Goal: Task Accomplishment & Management: Complete application form

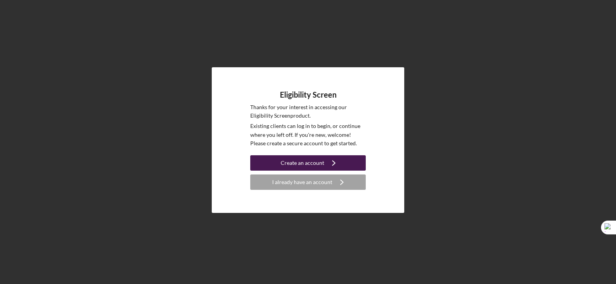
click at [293, 156] on div "Create an account" at bounding box center [303, 163] width 44 height 15
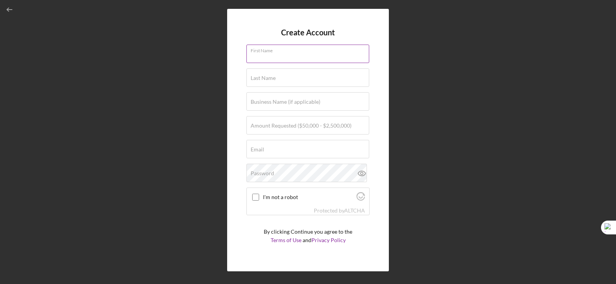
click at [273, 58] on input "First Name" at bounding box center [307, 54] width 123 height 18
type input "[PERSON_NAME]"
type input "Corwitt"
type input "[EMAIL_ADDRESS][DOMAIN_NAME]"
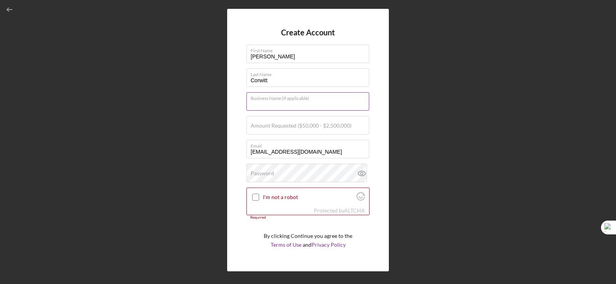
click at [287, 106] on input "Business Name (if applicable)" at bounding box center [307, 101] width 123 height 18
type input "Corwitt Enterise"
click at [279, 128] on label "Amount Requested ($50,000 - $2,500,000)" at bounding box center [301, 126] width 101 height 6
click at [279, 128] on input "Amount Requested ($50,000 - $2,500,000)" at bounding box center [307, 125] width 123 height 18
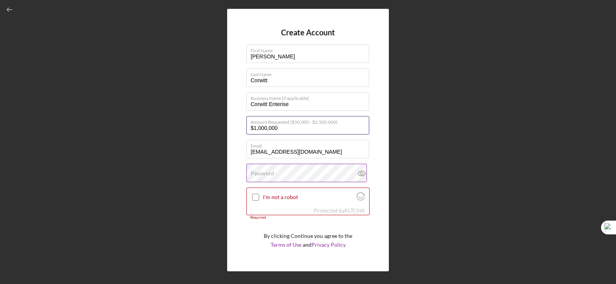
type input "$1,000,000"
click at [269, 171] on label "Password" at bounding box center [262, 174] width 23 height 6
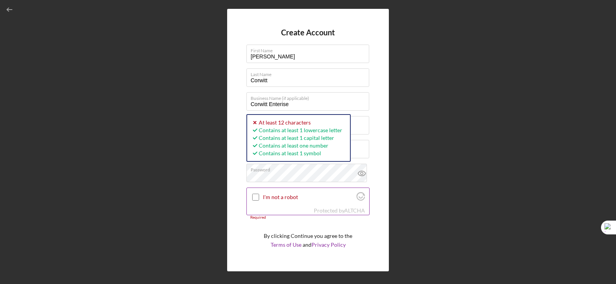
click at [255, 200] on input "I'm not a robot" at bounding box center [255, 197] width 7 height 7
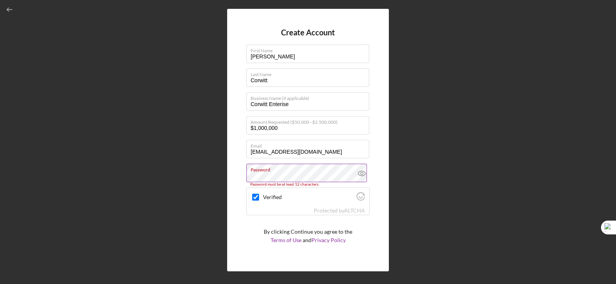
click at [361, 172] on icon at bounding box center [361, 173] width 19 height 19
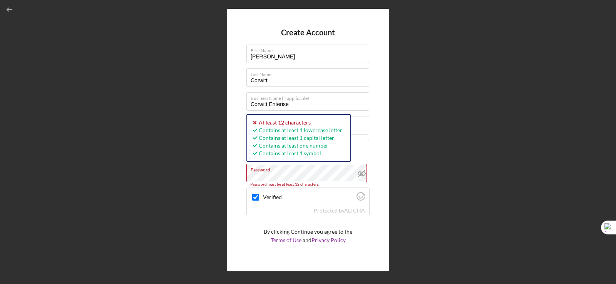
click at [248, 224] on form "Create Account First Name [PERSON_NAME] Last Name Corwitt Business Name (if app…" at bounding box center [307, 140] width 123 height 224
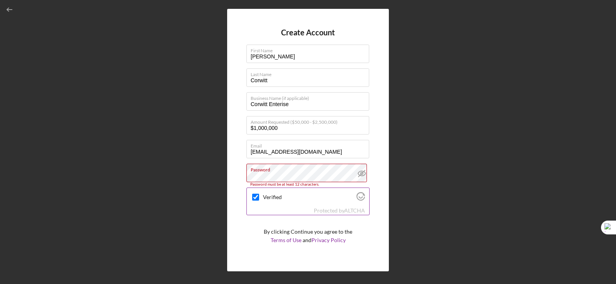
click at [358, 197] on icon "Visit Altcha.org" at bounding box center [360, 196] width 8 height 8
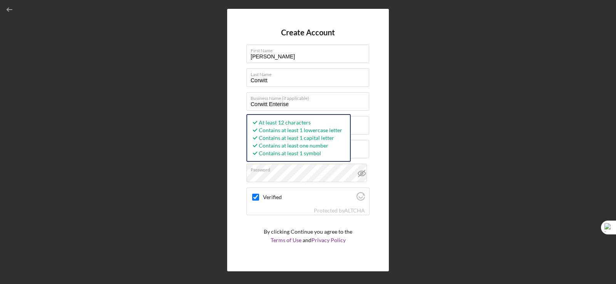
click at [250, 224] on form "Create Account First Name [PERSON_NAME] Last Name Corwitt Business Name (if app…" at bounding box center [307, 140] width 123 height 224
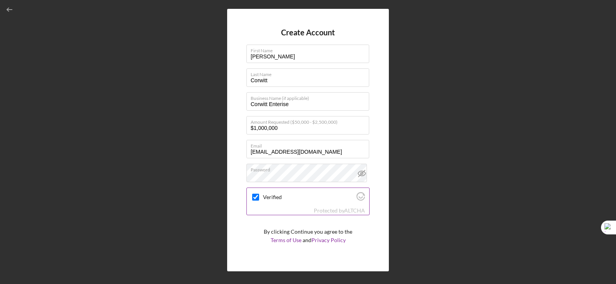
click at [338, 204] on div "Verified" at bounding box center [308, 197] width 122 height 18
click at [255, 198] on input "Verified" at bounding box center [255, 197] width 7 height 7
checkbox input "true"
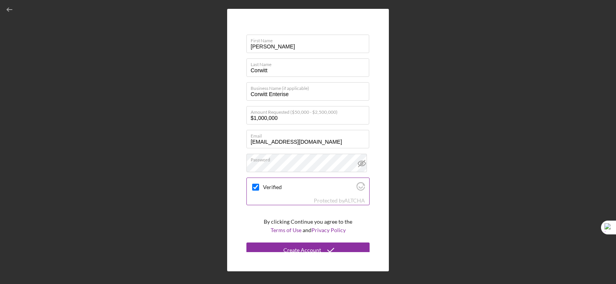
scroll to position [16, 0]
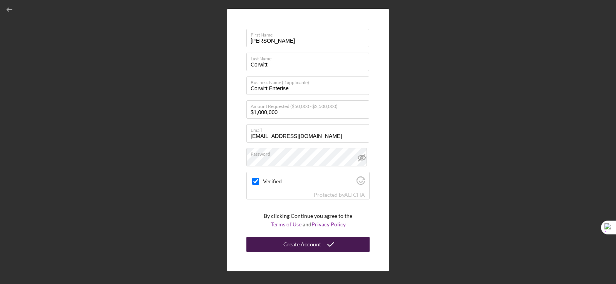
click at [305, 243] on div "Create Account" at bounding box center [302, 244] width 38 height 15
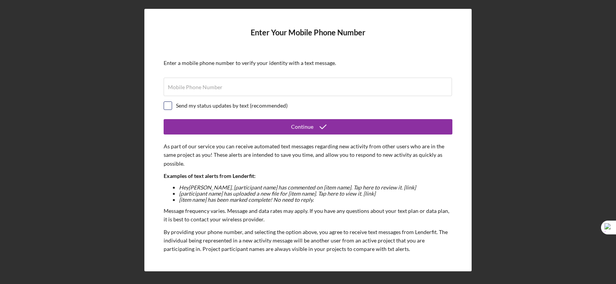
click at [164, 104] on input "checkbox" at bounding box center [168, 106] width 8 height 8
checkbox input "true"
click at [181, 89] on label "Mobile Phone Number" at bounding box center [195, 87] width 55 height 6
click at [181, 89] on input "Mobile Phone Number" at bounding box center [308, 87] width 288 height 18
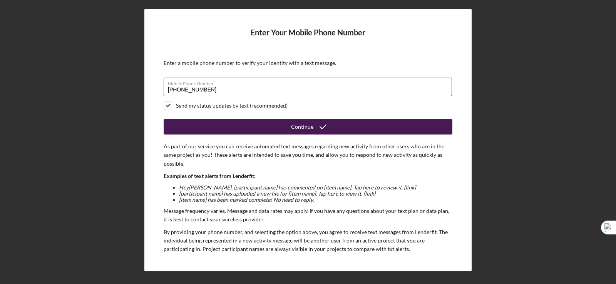
type input "[PHONE_NUMBER]"
click at [218, 122] on button "Continue" at bounding box center [308, 126] width 289 height 15
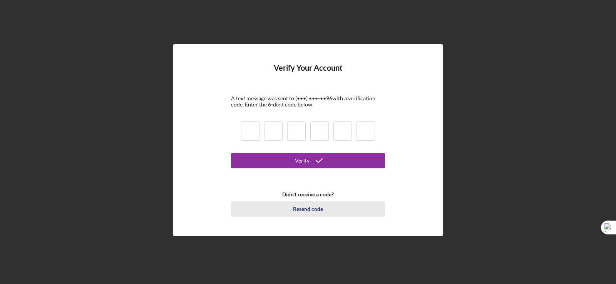
click at [310, 207] on div "Resend code" at bounding box center [308, 209] width 30 height 15
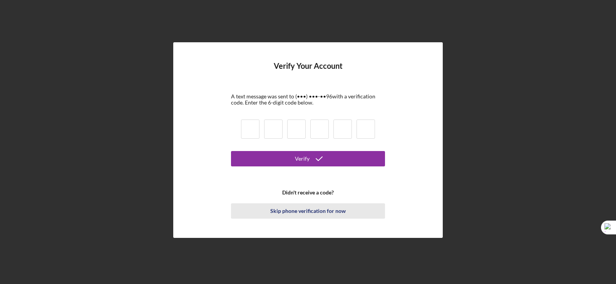
click at [285, 208] on div "Skip phone verification for now" at bounding box center [307, 211] width 75 height 15
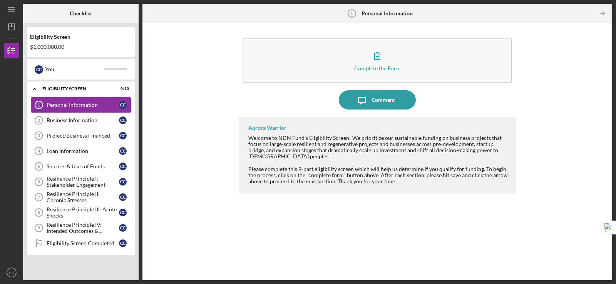
click at [83, 104] on div "Personal Information" at bounding box center [83, 105] width 72 height 6
click at [103, 105] on div "Personal Information" at bounding box center [83, 105] width 72 height 6
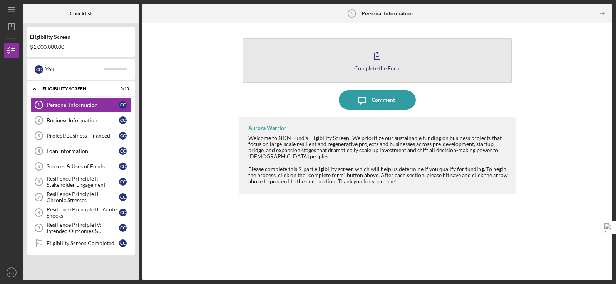
click at [397, 62] on button "Complete the Form Form" at bounding box center [377, 60] width 269 height 44
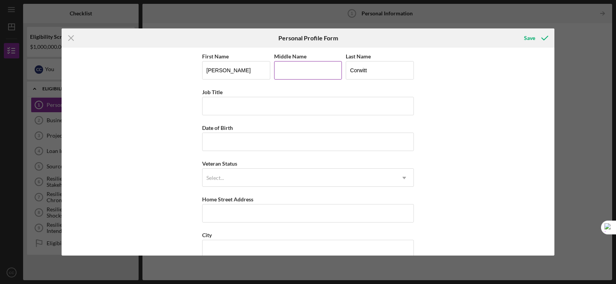
click at [296, 67] on input "Middle Name" at bounding box center [308, 70] width 68 height 18
type input "[PERSON_NAME]"
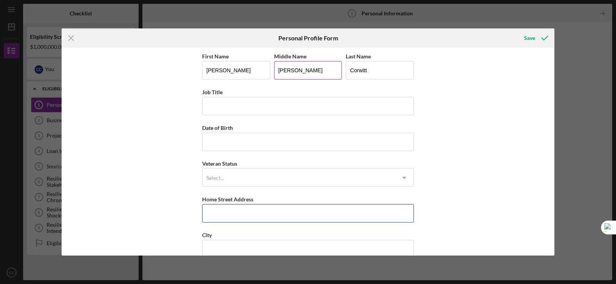
type input "POST OFFICE 1356"
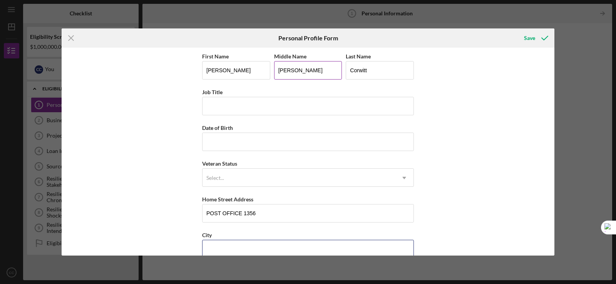
type input "EAGLE BUTTE"
type input "SD"
type input "57625"
type input "[GEOGRAPHIC_DATA]"
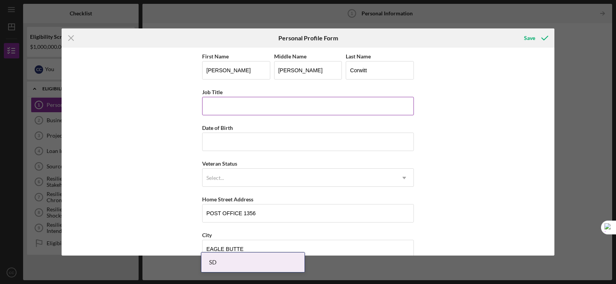
click at [238, 104] on input "Job Title" at bounding box center [308, 106] width 212 height 18
type input "Manager"
click at [231, 139] on input "Date of Birth" at bounding box center [308, 142] width 212 height 18
type input "[DATE]"
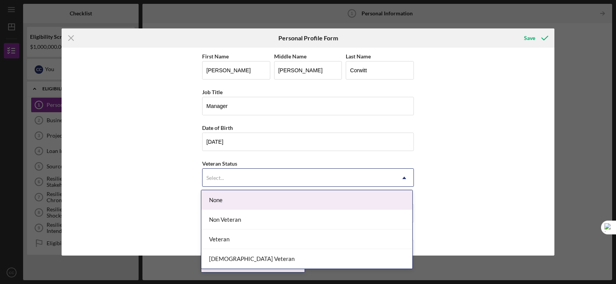
click at [225, 172] on div "Select..." at bounding box center [298, 178] width 192 height 18
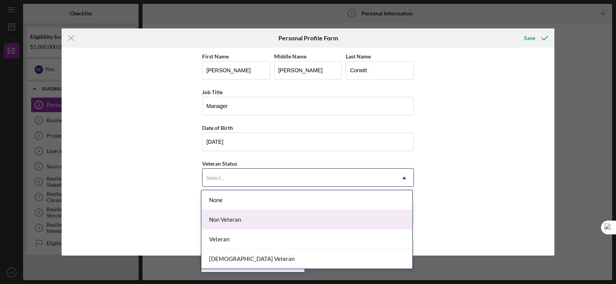
click at [241, 218] on div "Non Veteran" at bounding box center [306, 220] width 211 height 20
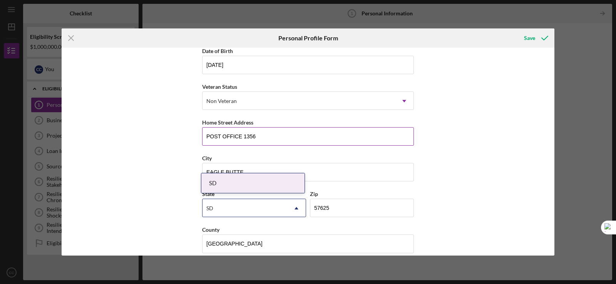
scroll to position [86, 0]
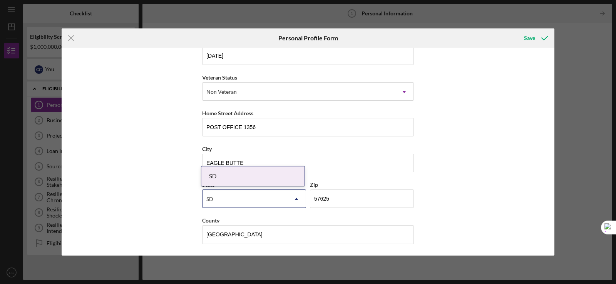
click at [553, 123] on div "Icon/Menu Close Personal Profile Form Save First Name [PERSON_NAME] Middle Name…" at bounding box center [308, 142] width 616 height 284
click at [534, 36] on div "Save" at bounding box center [529, 37] width 11 height 15
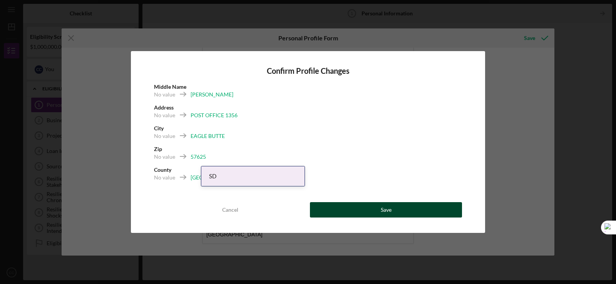
click at [388, 211] on div "Save" at bounding box center [386, 209] width 11 height 15
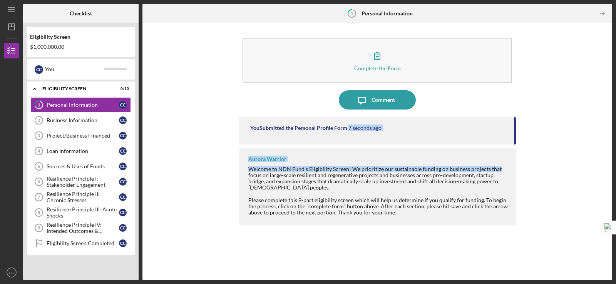
drag, startPoint x: 514, startPoint y: 134, endPoint x: 515, endPoint y: 149, distance: 15.4
type textarea "7 seconds ago Aurora Warrior Welcome to NDN Fund's Eligibility Screen! We prior…"
click at [515, 149] on div "You Submitted the Personal Profile Form 7 seconds ago Aurora Warrior Welcome to…" at bounding box center [377, 193] width 277 height 152
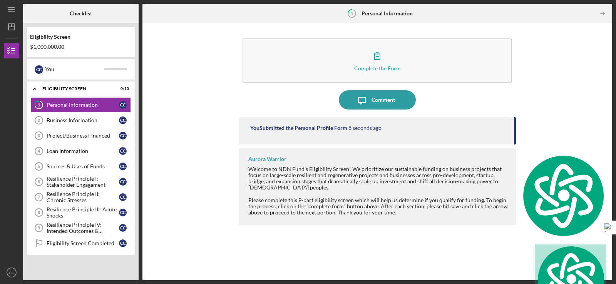
click at [437, 197] on div "Please complete this 9-part eligibility screen which will help us determine if …" at bounding box center [378, 206] width 260 height 18
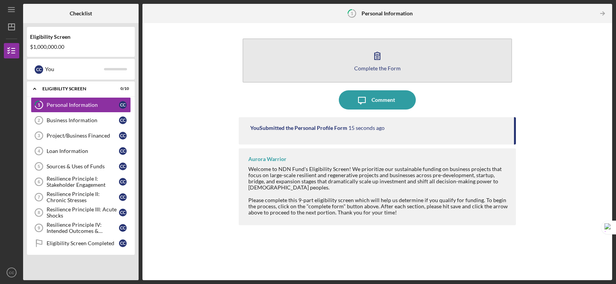
click at [369, 58] on icon "button" at bounding box center [377, 55] width 19 height 19
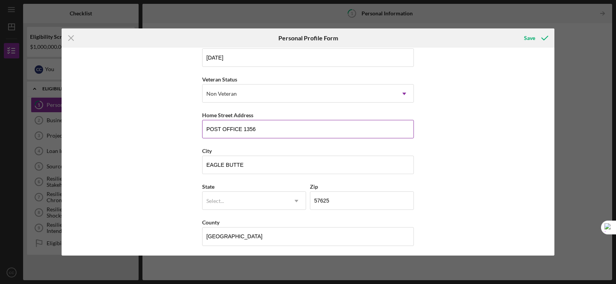
scroll to position [86, 0]
click at [287, 200] on icon "Icon/Dropdown Arrow" at bounding box center [296, 199] width 18 height 18
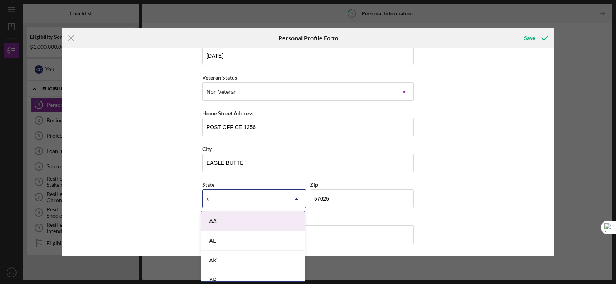
type input "SD"
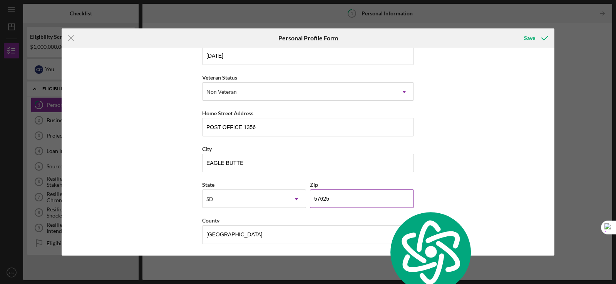
scroll to position [0, 0]
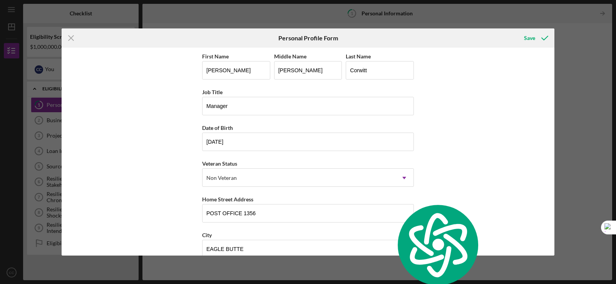
click at [494, 120] on div "First Name [PERSON_NAME] Middle Name [PERSON_NAME] Last Name Corwitt Job Title …" at bounding box center [308, 152] width 493 height 208
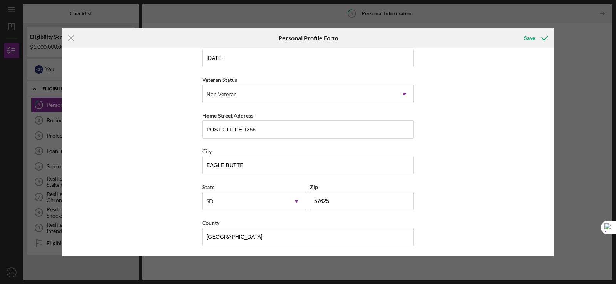
scroll to position [86, 0]
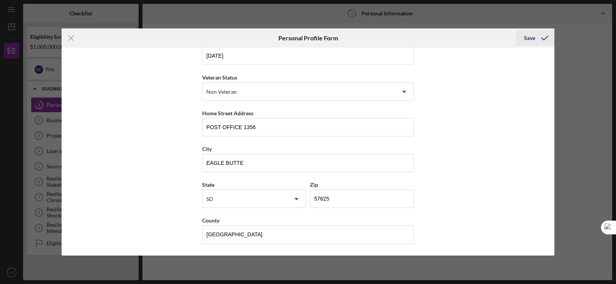
click at [532, 36] on div "Save" at bounding box center [529, 37] width 11 height 15
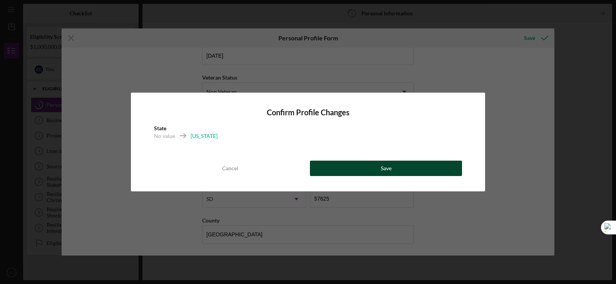
click at [340, 171] on button "Save" at bounding box center [386, 168] width 152 height 15
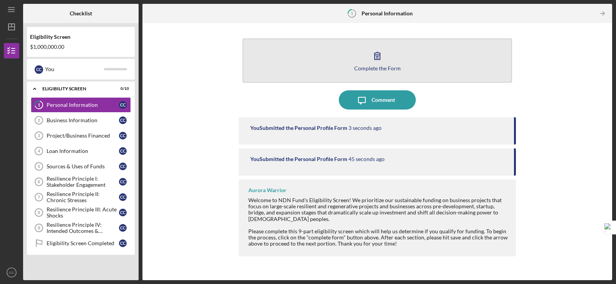
click at [388, 67] on div "Complete the Form" at bounding box center [377, 68] width 47 height 6
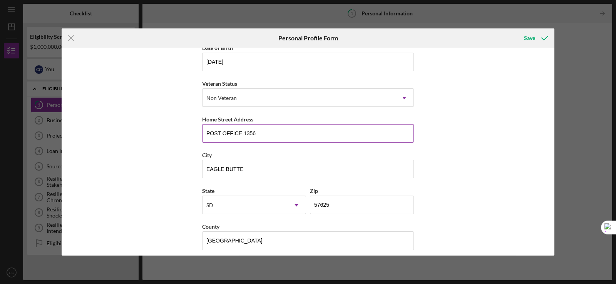
scroll to position [86, 0]
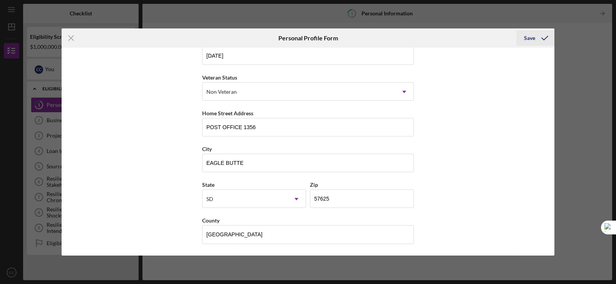
click at [523, 37] on button "Save" at bounding box center [535, 37] width 38 height 15
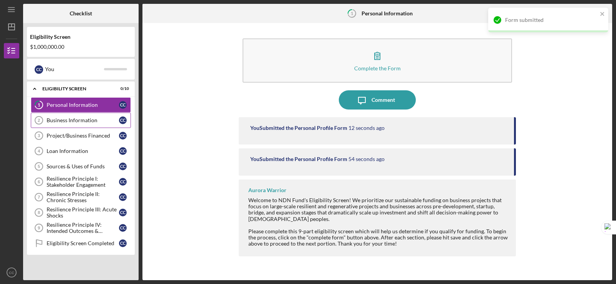
click at [82, 121] on div "Business Information" at bounding box center [83, 120] width 72 height 6
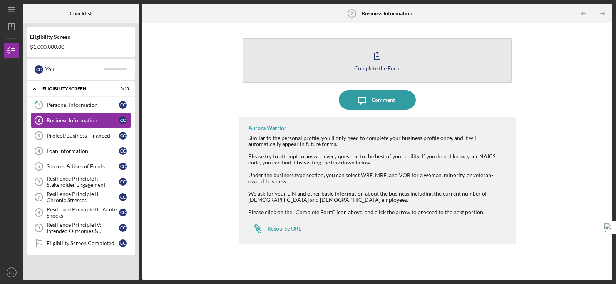
click at [368, 59] on icon "button" at bounding box center [377, 55] width 19 height 19
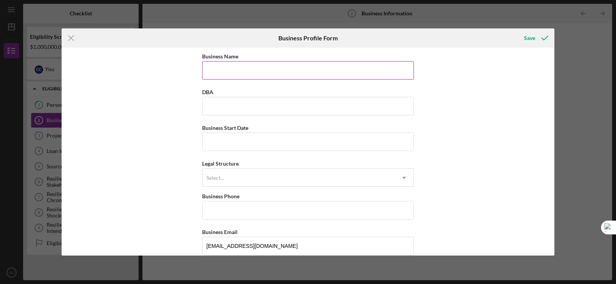
click at [233, 70] on input "Business Name" at bounding box center [308, 70] width 212 height 18
type input "Corwitt Enterprise"
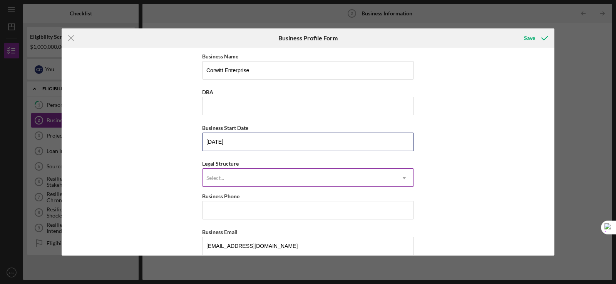
type input "[DATE]"
click at [246, 180] on div "Select..." at bounding box center [298, 178] width 192 height 18
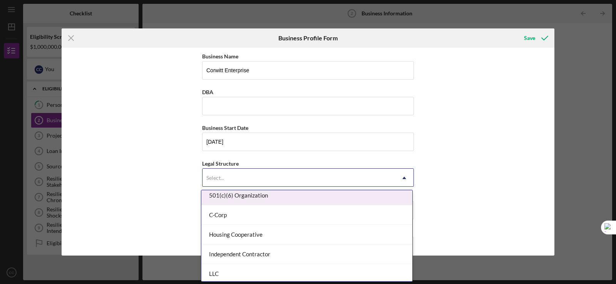
scroll to position [77, 0]
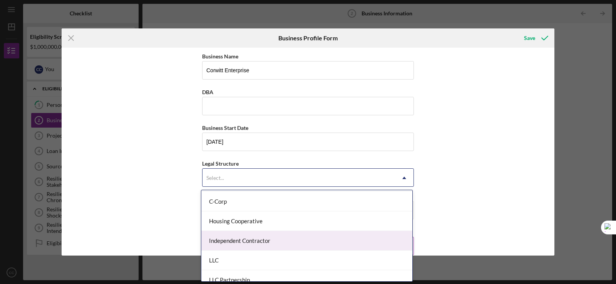
click at [256, 241] on div "Independent Contractor" at bounding box center [306, 241] width 211 height 20
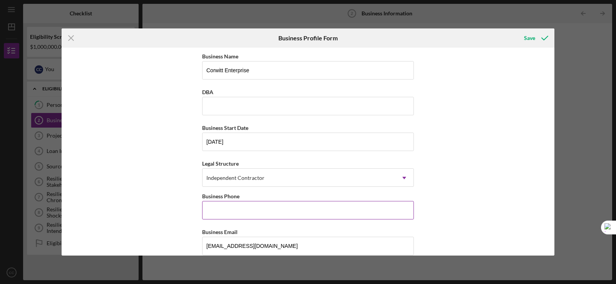
click at [223, 212] on input "Business Phone" at bounding box center [308, 210] width 212 height 18
type input "[PHONE_NUMBER]"
type input "PO Box 1356"
type input "Eagle Butte"
type input "SD"
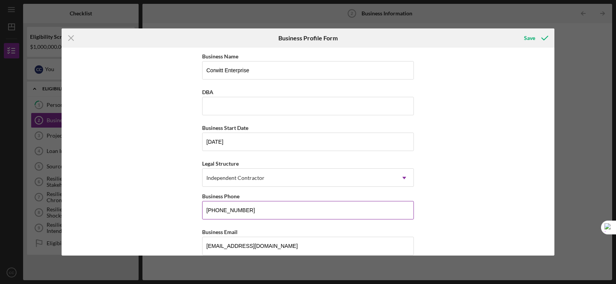
type input "57625"
type input "SD"
type input "[PHONE_NUMBER]"
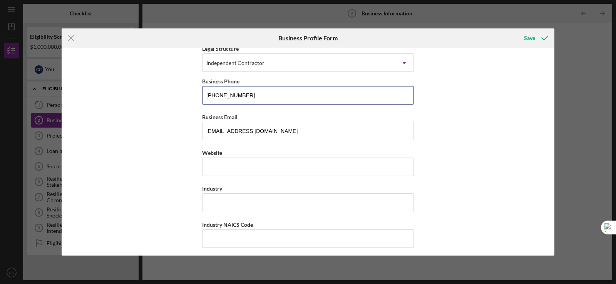
scroll to position [115, 0]
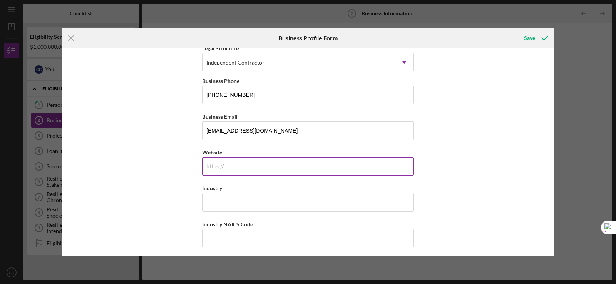
click at [227, 171] on input "Website" at bounding box center [308, 166] width 212 height 18
type input "[DOMAIN_NAME]"
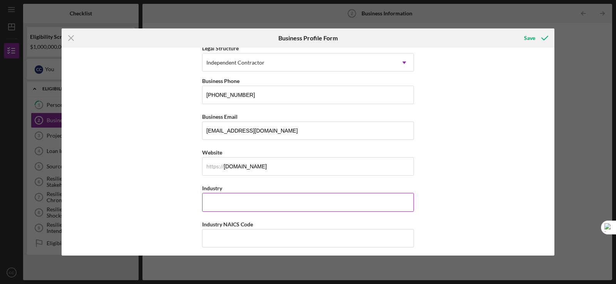
click at [210, 202] on input "Industry" at bounding box center [308, 202] width 212 height 18
type input "Other Computer Related Service"
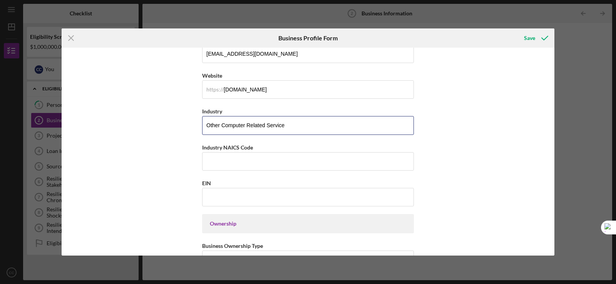
scroll to position [231, 0]
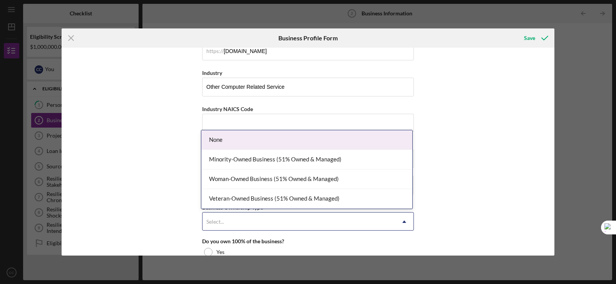
click at [250, 224] on div "Select..." at bounding box center [298, 222] width 192 height 18
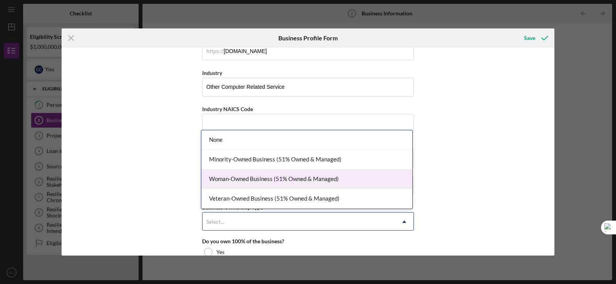
click at [259, 186] on div "Woman-Owned Business (51% Owned & Managed)" at bounding box center [306, 180] width 211 height 20
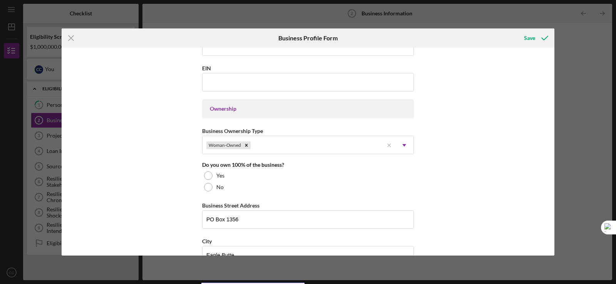
scroll to position [308, 0]
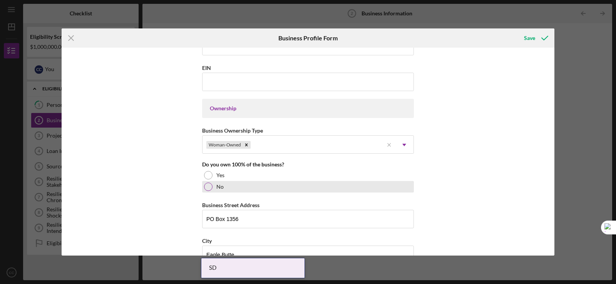
click at [207, 191] on div "No" at bounding box center [308, 187] width 212 height 12
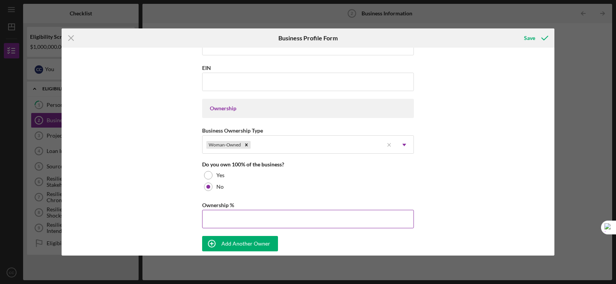
click at [216, 220] on input "Ownership %" at bounding box center [308, 219] width 212 height 18
type input "51.00%"
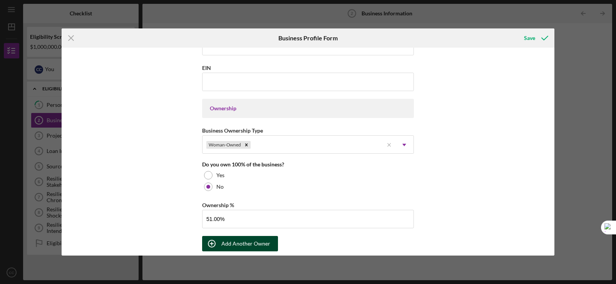
click at [235, 241] on div "Add Another Owner" at bounding box center [245, 243] width 49 height 15
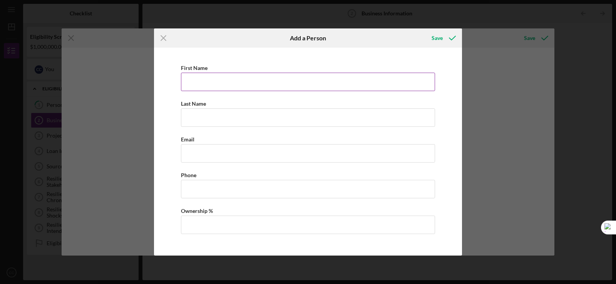
click at [207, 85] on input "First Name" at bounding box center [308, 82] width 254 height 18
type input "[PERSON_NAME]"
type input "Corwitt"
type input "[PHONE_NUMBER]"
click at [218, 156] on input "Business Email" at bounding box center [308, 153] width 254 height 18
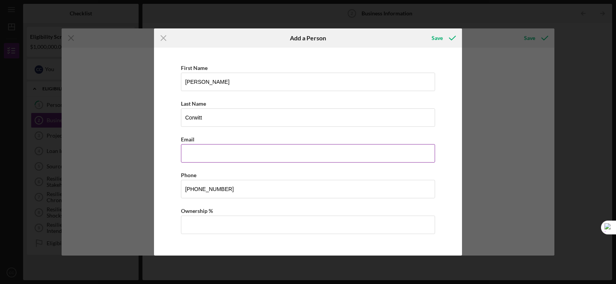
type input "[EMAIL_ADDRESS][DOMAIN_NAME]"
click at [228, 187] on input "[PHONE_NUMBER]" at bounding box center [308, 189] width 254 height 18
type input "[PHONE_NUMBER]"
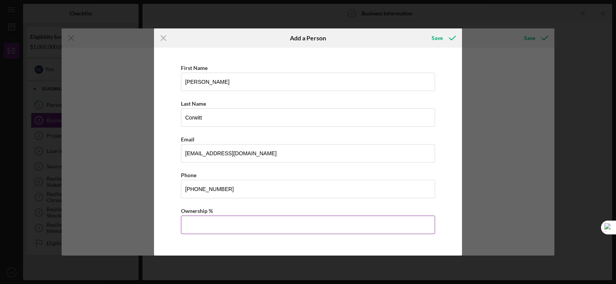
click at [201, 223] on input "Ownership %" at bounding box center [308, 225] width 254 height 18
type input "51.00%"
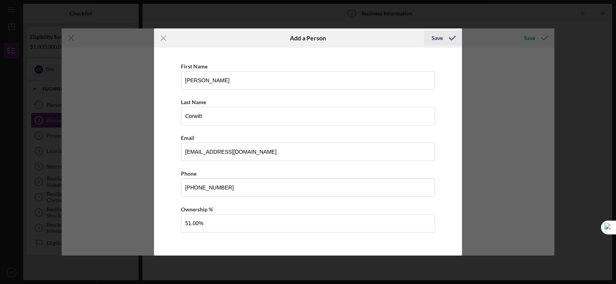
click at [437, 35] on div "Save" at bounding box center [437, 37] width 11 height 15
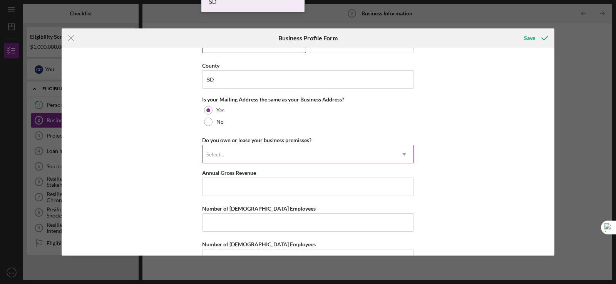
scroll to position [688, 0]
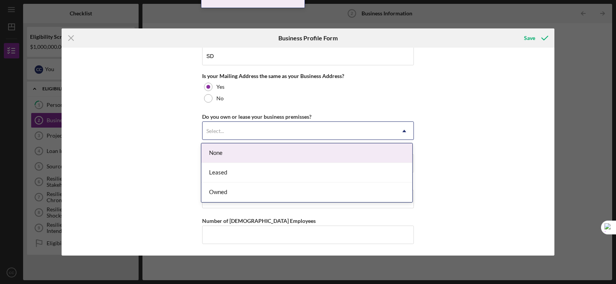
click at [316, 135] on div "Select..." at bounding box center [298, 131] width 192 height 18
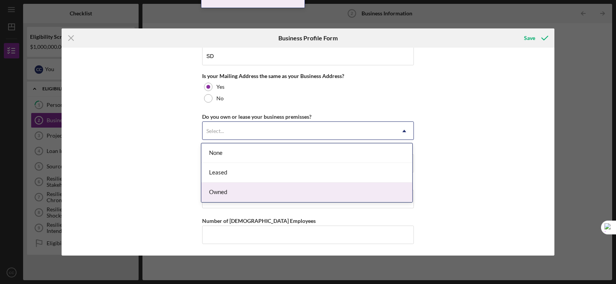
drag, startPoint x: 311, startPoint y: 168, endPoint x: 308, endPoint y: 191, distance: 22.8
click at [308, 191] on div "None Leased Owned" at bounding box center [306, 173] width 211 height 59
click at [308, 191] on div "Owned" at bounding box center [306, 193] width 211 height 20
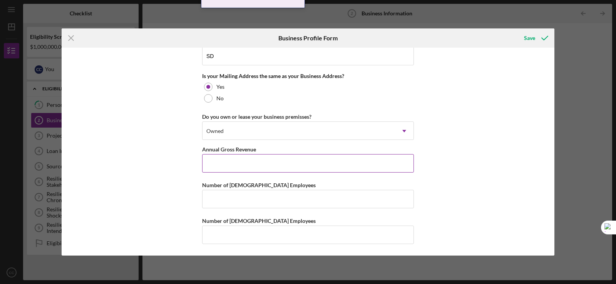
click at [233, 162] on input "Annual Gross Revenue" at bounding box center [308, 163] width 212 height 18
type input "$50,000"
click at [226, 201] on input "Number of [DEMOGRAPHIC_DATA] Employees" at bounding box center [308, 199] width 212 height 18
type input "1"
click at [233, 234] on input "Number of [DEMOGRAPHIC_DATA] Employees" at bounding box center [308, 235] width 212 height 18
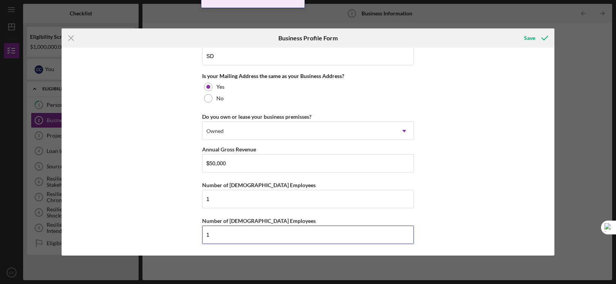
type input "1"
click at [464, 175] on div "Business Name Corwitt Enterprise DBA Business Start Date [DATE] Legal Structure…" at bounding box center [308, 152] width 493 height 208
click at [532, 38] on div "Save" at bounding box center [529, 37] width 11 height 15
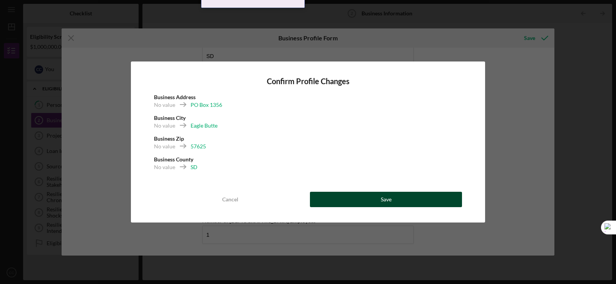
click at [376, 199] on button "Save" at bounding box center [386, 199] width 152 height 15
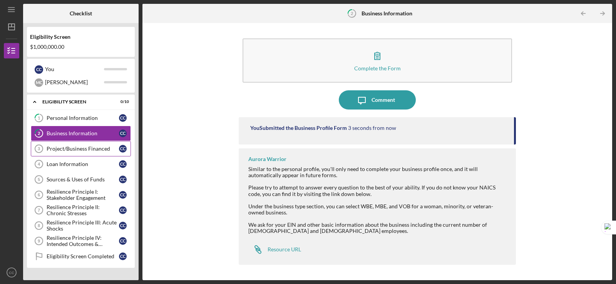
click at [94, 150] on div "Project/Business Financed" at bounding box center [83, 149] width 72 height 6
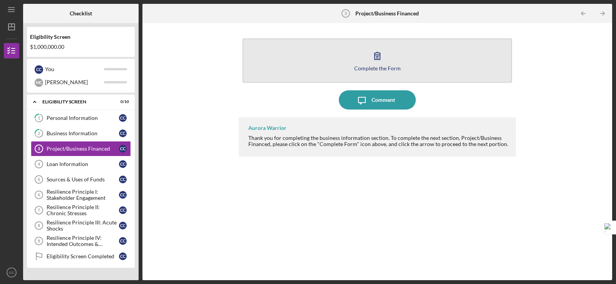
click at [394, 67] on div "Complete the Form" at bounding box center [377, 68] width 47 height 6
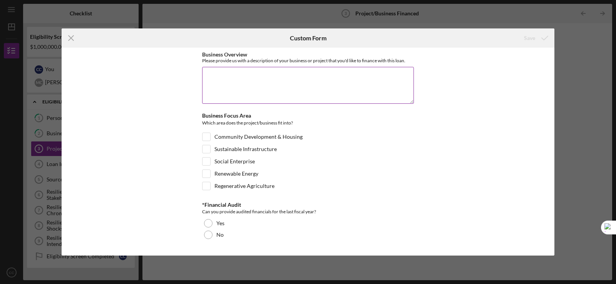
click at [234, 77] on textarea "Business Overview" at bounding box center [308, 85] width 212 height 37
paste textarea "Social Enterprise, focusing on innovative business ideas that offer clear socia…"
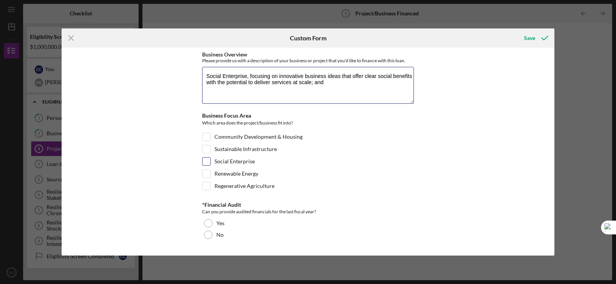
type textarea "Social Enterprise, focusing on innovative business ideas that offer clear socia…"
click at [211, 165] on div "Social Enterprise" at bounding box center [308, 163] width 212 height 12
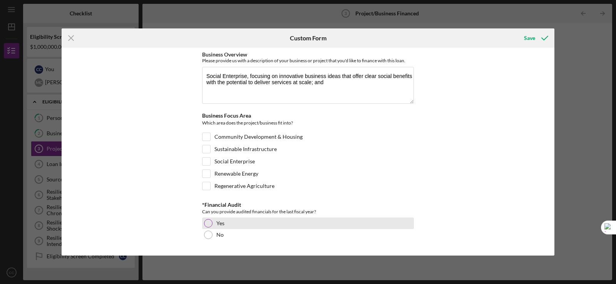
click at [210, 220] on div at bounding box center [208, 223] width 8 height 8
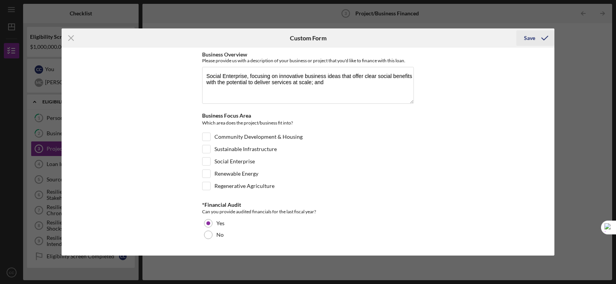
click at [541, 37] on icon "submit" at bounding box center [544, 37] width 19 height 19
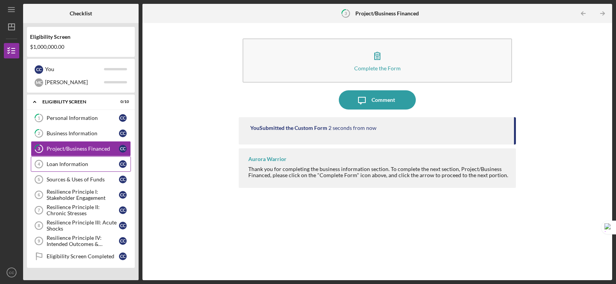
click at [85, 161] on link "Loan Information 4 Loan Information C C" at bounding box center [81, 164] width 100 height 15
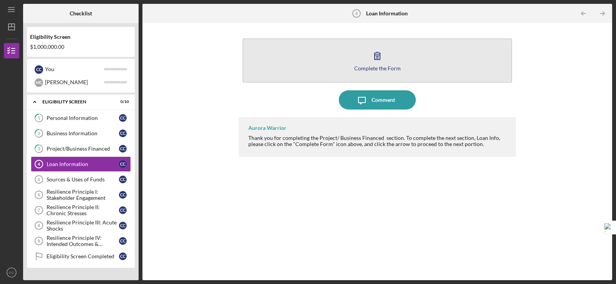
click at [351, 52] on button "Complete the Form Form" at bounding box center [377, 60] width 269 height 44
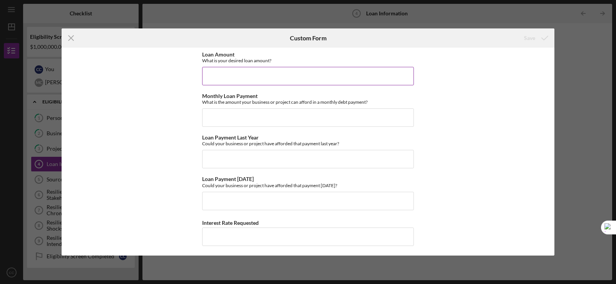
click at [235, 79] on input "Loan Amount" at bounding box center [308, 76] width 212 height 18
type input "$1,000,000"
click at [236, 116] on input "Monthly Loan Payment" at bounding box center [308, 118] width 212 height 18
type input "$5"
type input "$250,500"
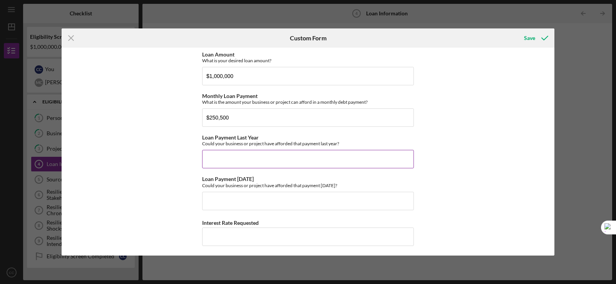
click at [226, 164] on input "Loan Payment Last Year" at bounding box center [308, 159] width 212 height 18
type input "No"
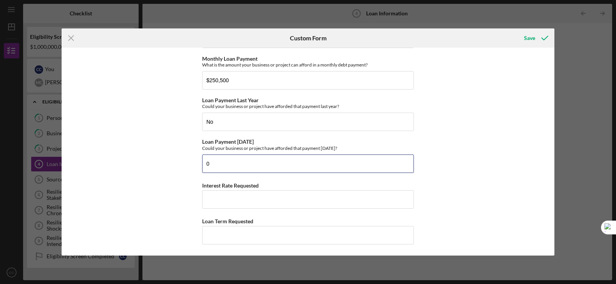
scroll to position [38, 0]
type input "0"
click at [535, 33] on div "Save" at bounding box center [529, 37] width 11 height 15
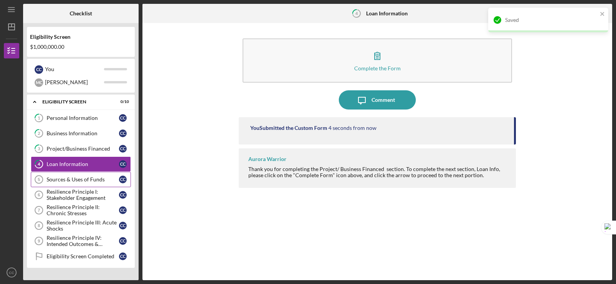
click at [89, 181] on div "Sources & Uses of Funds" at bounding box center [83, 180] width 72 height 6
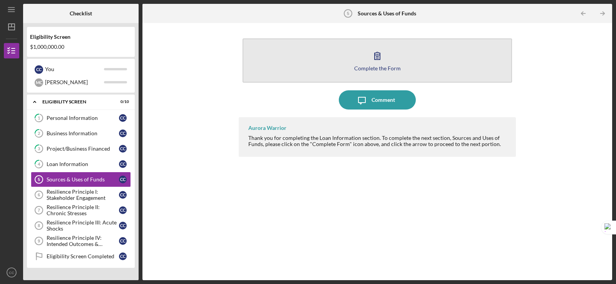
click at [365, 67] on div "Complete the Form" at bounding box center [377, 68] width 47 height 6
